Goal: Navigation & Orientation: Go to known website

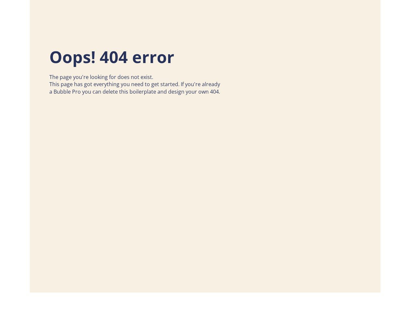
click at [205, 156] on div "Oops! 404 error The page you're looking for does not exist. This page has got e…" at bounding box center [205, 114] width 338 height 216
click at [205, 146] on div "Oops! 404 error The page you're looking for does not exist. This page has got e…" at bounding box center [140, 96] width 183 height 102
click at [205, 114] on div "Oops! 404 error The page you're looking for does not exist. This page has got e…" at bounding box center [140, 96] width 183 height 102
click at [141, 95] on div "The page you're looking for does not exist. This page has got everything you ne…" at bounding box center [134, 84] width 171 height 22
click at [115, 59] on div "Oops! 404 error" at bounding box center [114, 56] width 131 height 23
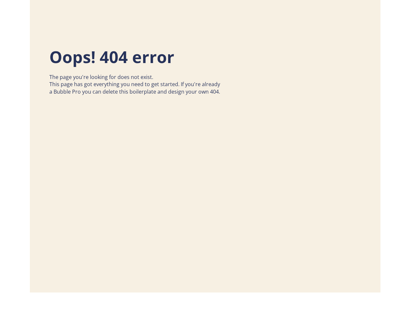
click at [135, 90] on div "The page you're looking for does not exist. This page has got everything you ne…" at bounding box center [134, 84] width 171 height 22
